Goal: Transaction & Acquisition: Book appointment/travel/reservation

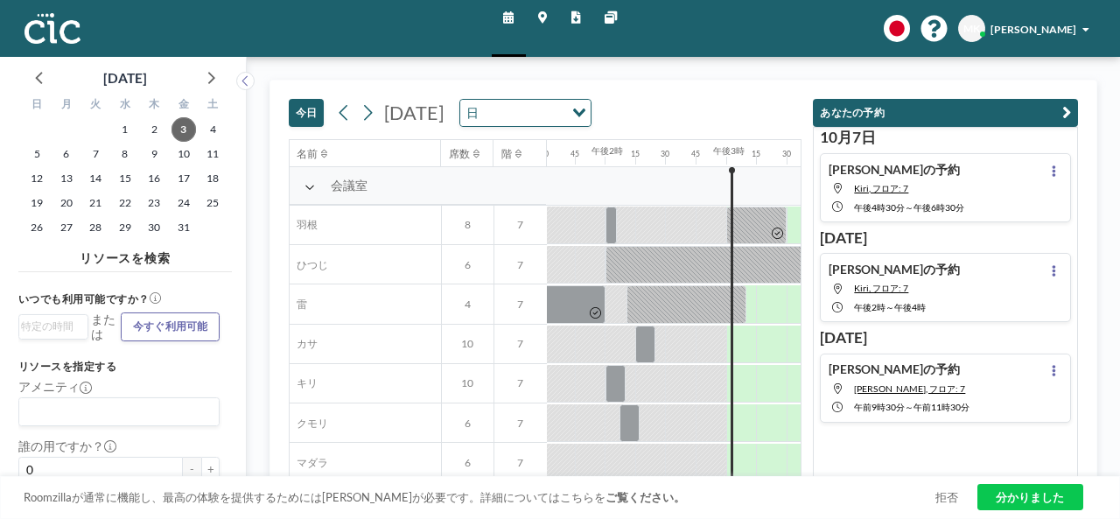
scroll to position [0, 1678]
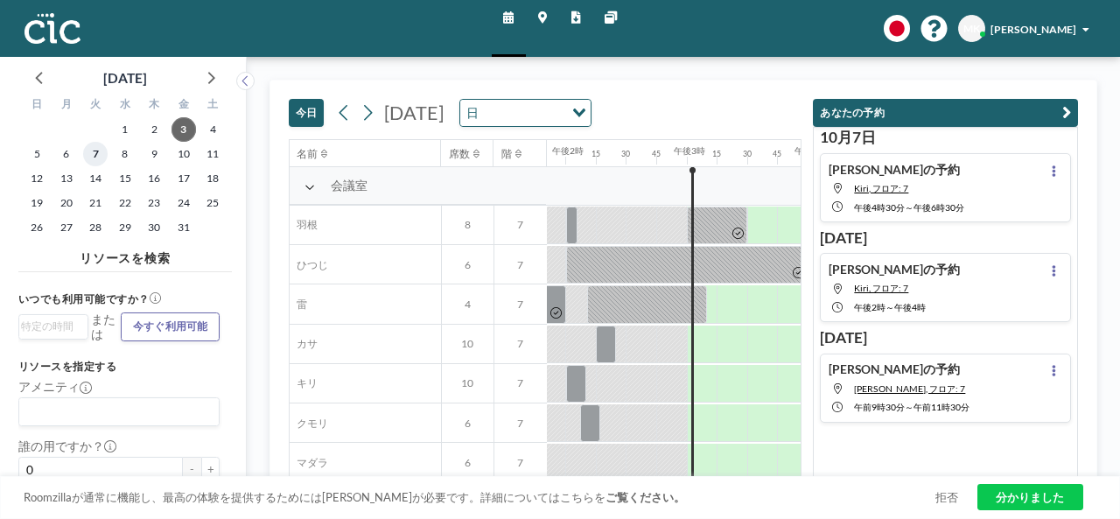
click at [100, 152] on span "7" at bounding box center [95, 154] width 25 height 25
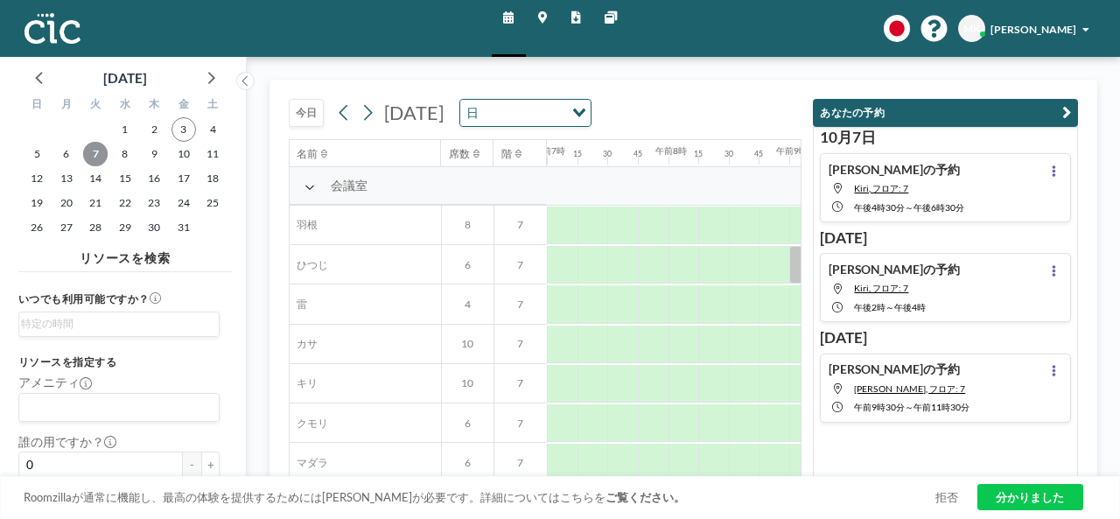
scroll to position [0, 881]
click at [1063, 109] on icon "button" at bounding box center [1067, 113] width 9 height 18
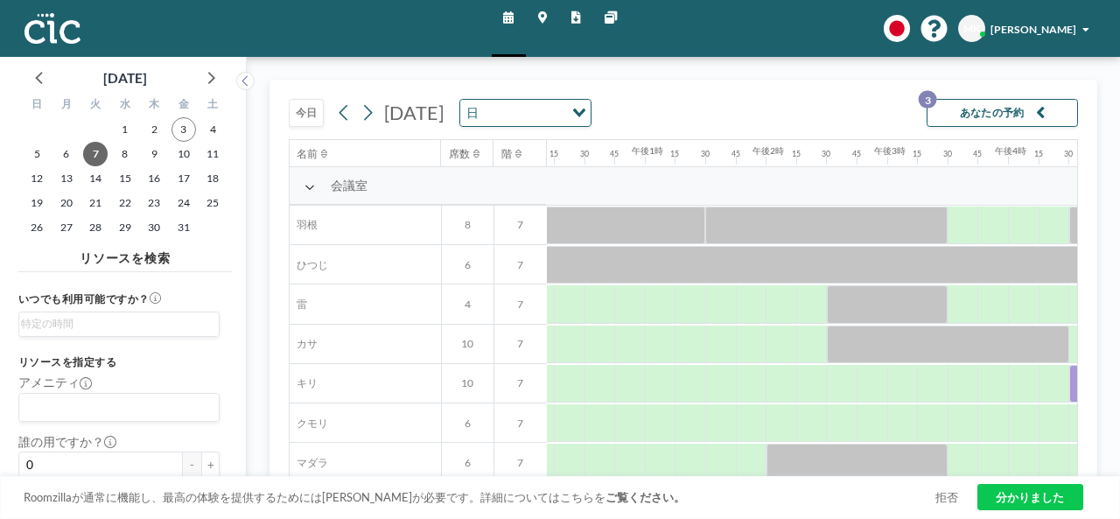
scroll to position [0, 1478]
click at [656, 389] on div at bounding box center [660, 384] width 31 height 38
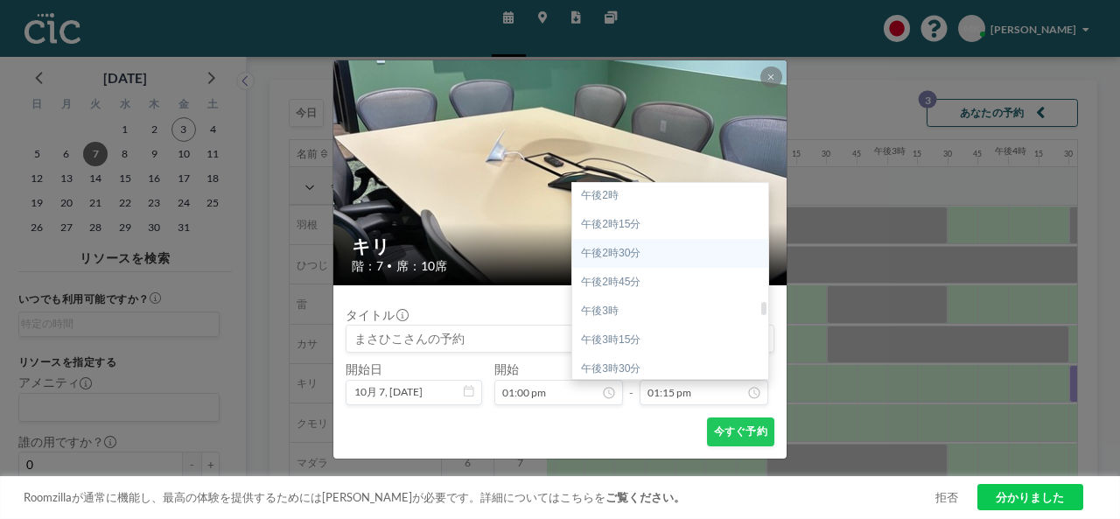
scroll to position [1704, 0]
click at [652, 223] on div "午後3時" at bounding box center [674, 223] width 205 height 29
type input "03:00 pm"
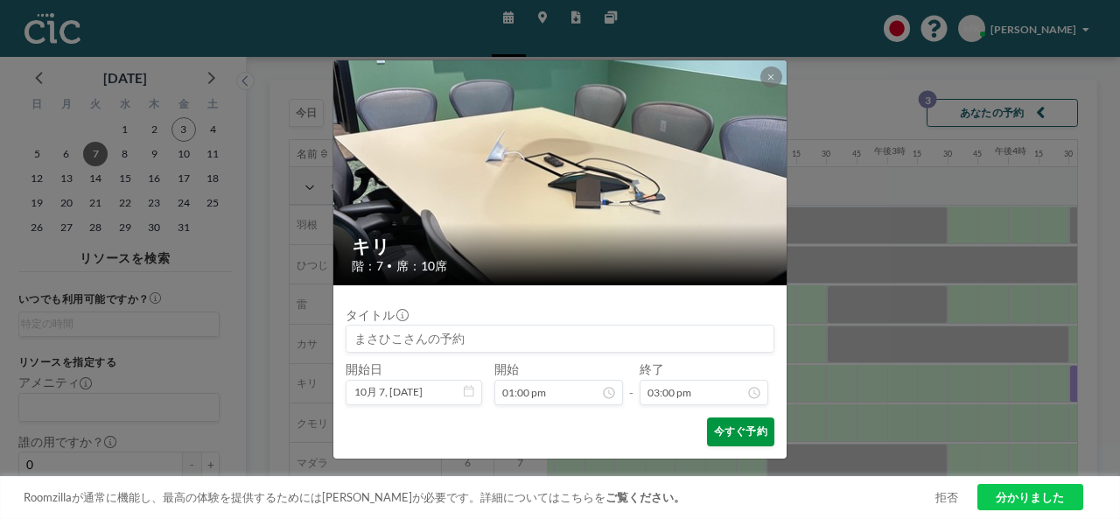
click at [734, 431] on font "今すぐ予約" at bounding box center [740, 431] width 53 height 13
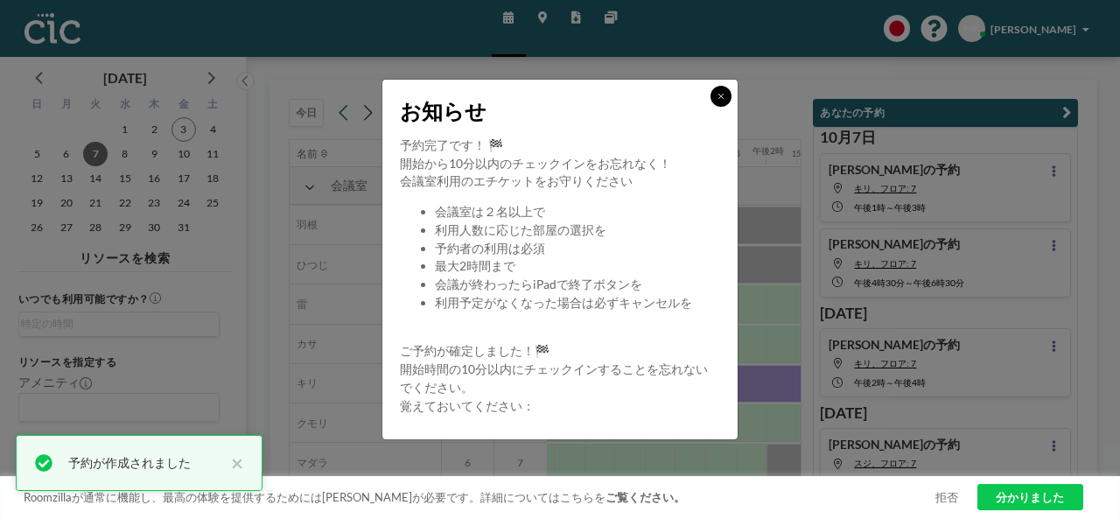
click at [718, 92] on icon at bounding box center [721, 96] width 7 height 9
